Goal: Transaction & Acquisition: Purchase product/service

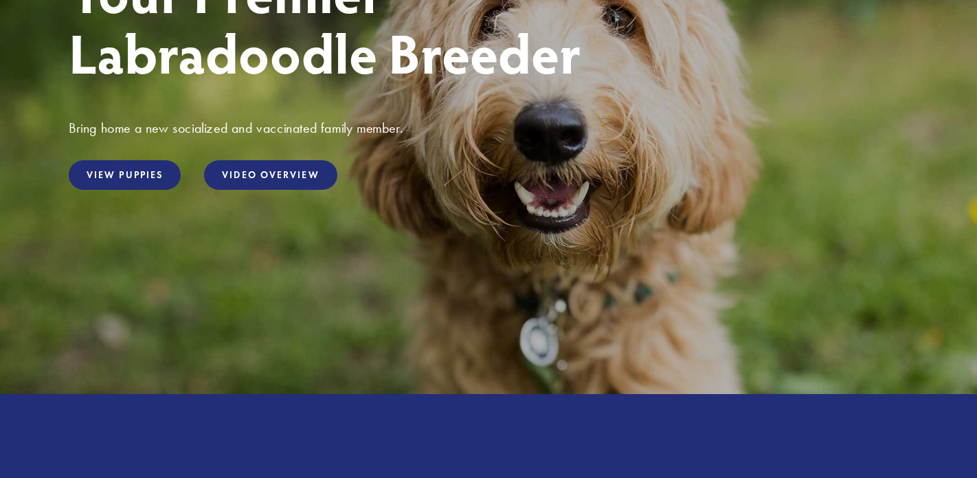
scroll to position [260, 0]
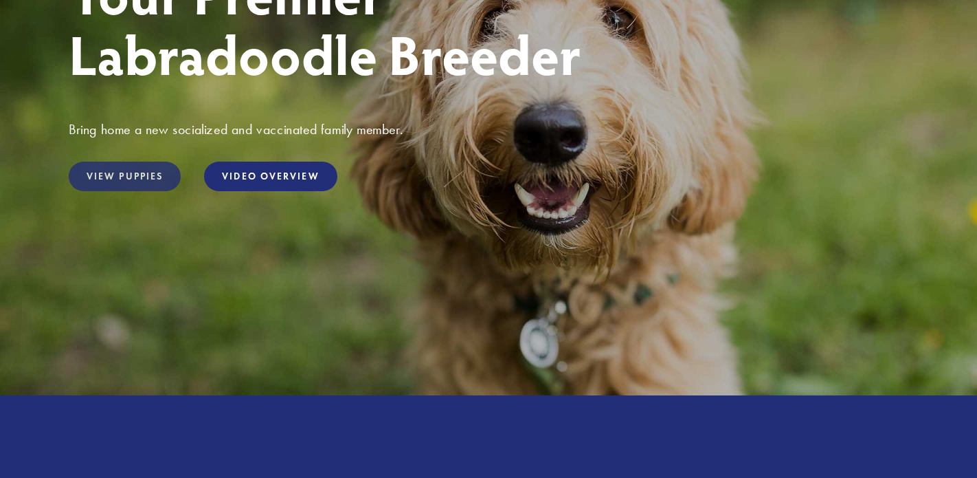
click at [146, 177] on link "View Puppies" at bounding box center [125, 176] width 112 height 30
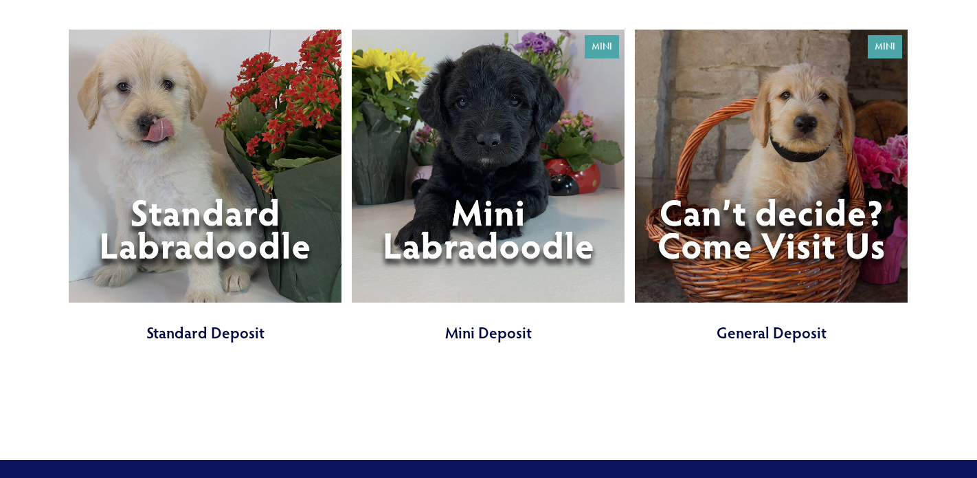
scroll to position [4697, 0]
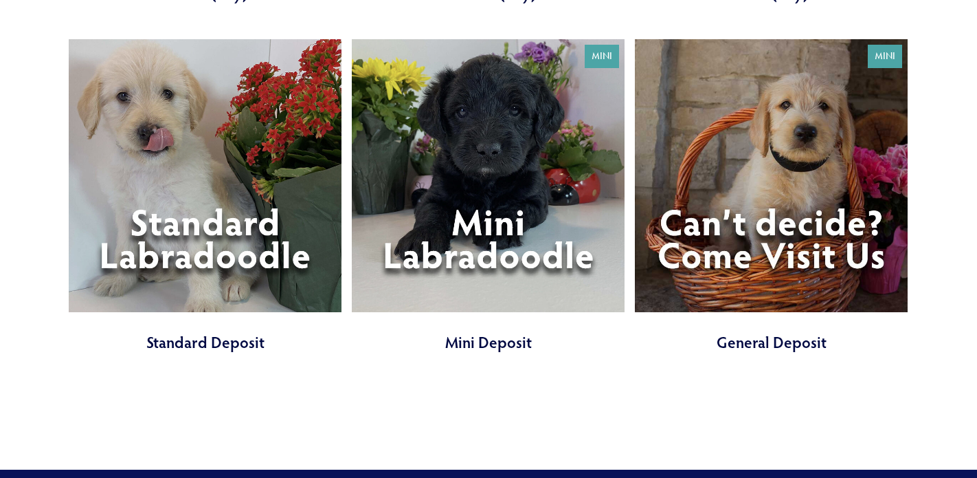
click at [256, 221] on link at bounding box center [205, 196] width 273 height 314
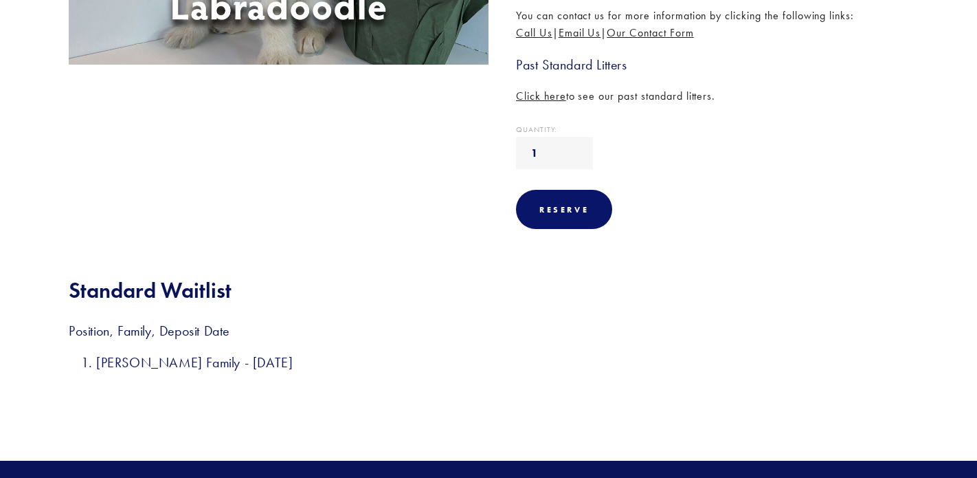
scroll to position [305, 0]
